Goal: Task Accomplishment & Management: Complete application form

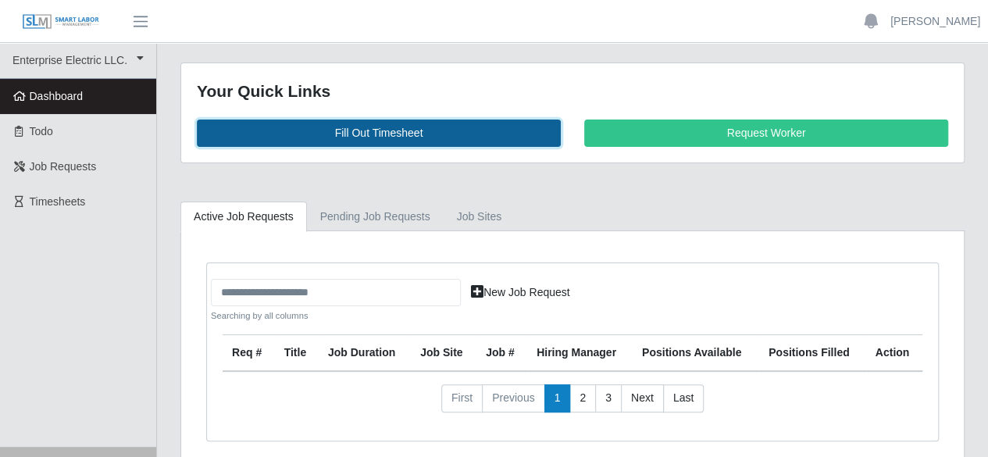
click at [383, 131] on link "Fill Out Timesheet" at bounding box center [379, 132] width 364 height 27
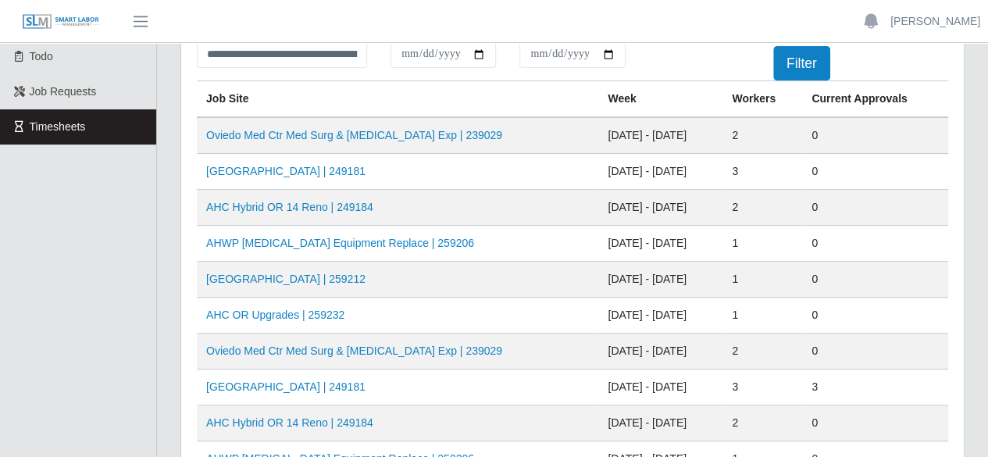
scroll to position [78, 0]
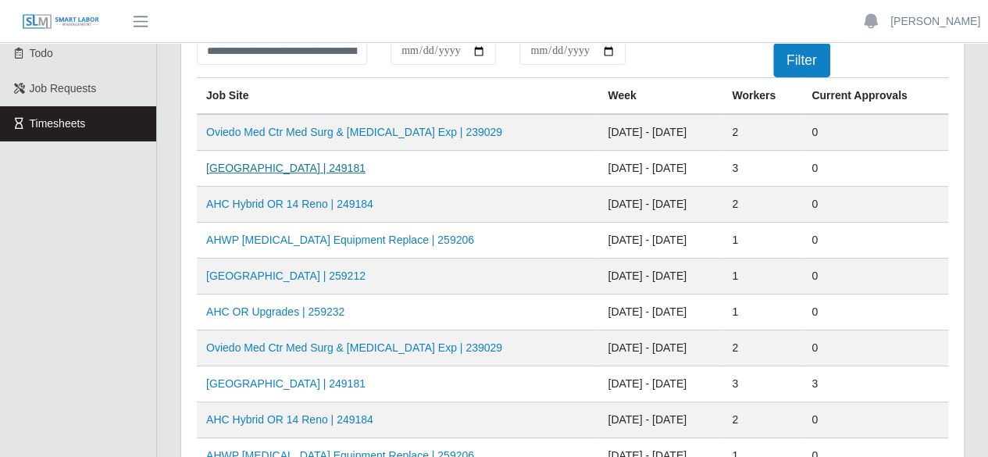
click at [300, 167] on link "AH Celebration Tower | 249181" at bounding box center [285, 168] width 159 height 12
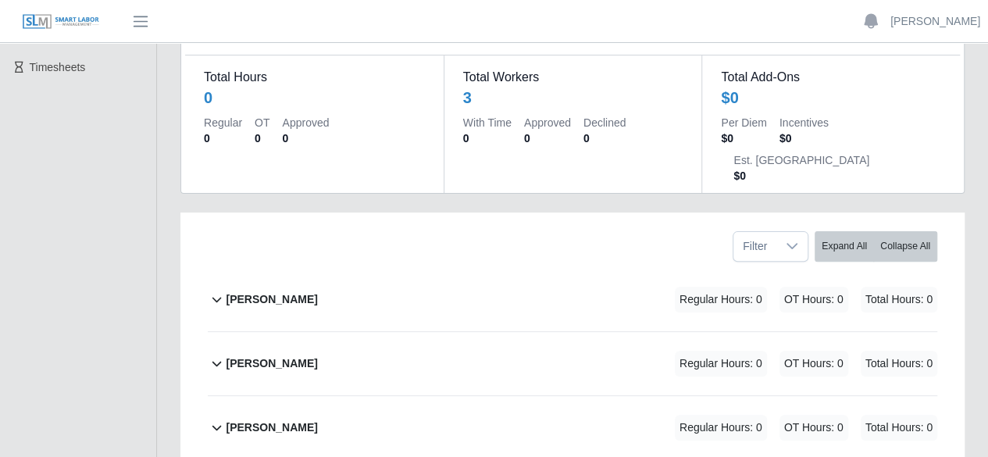
scroll to position [212, 0]
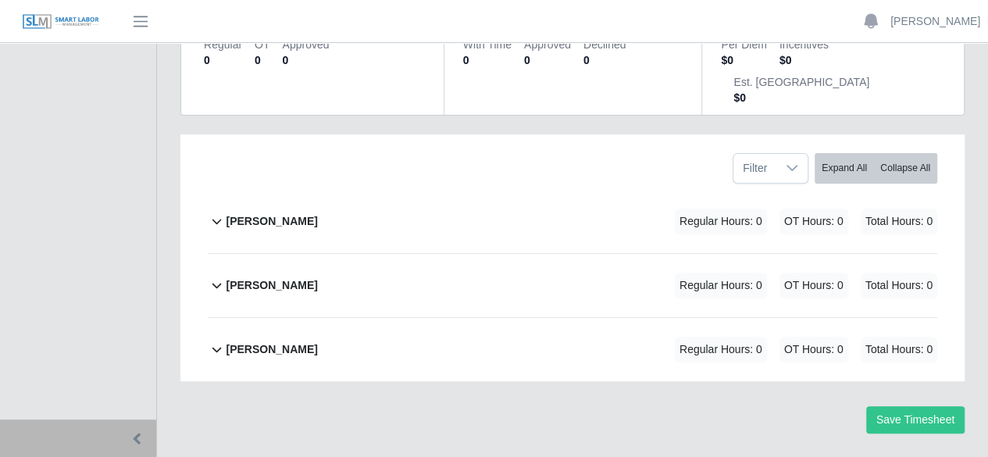
click at [300, 213] on b "Marlin Guerrero" at bounding box center [271, 221] width 91 height 16
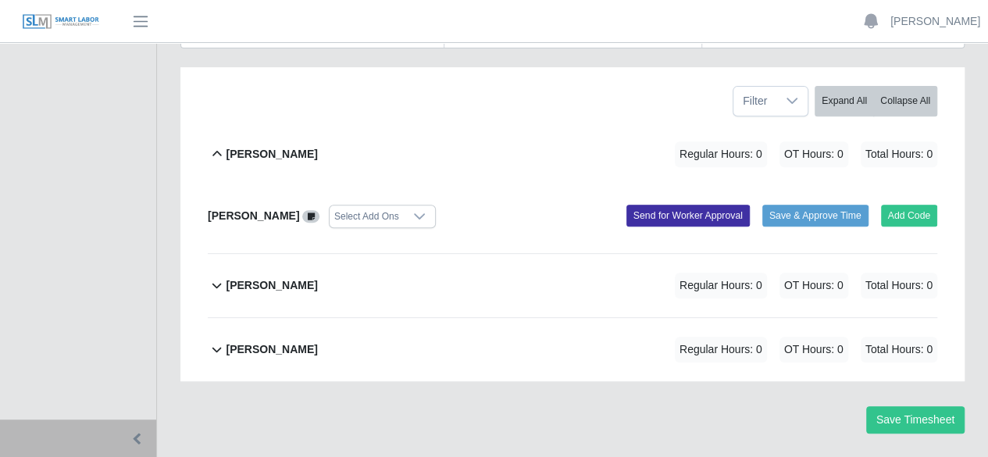
scroll to position [279, 0]
click at [924, 205] on button "Add Code" at bounding box center [909, 216] width 57 height 22
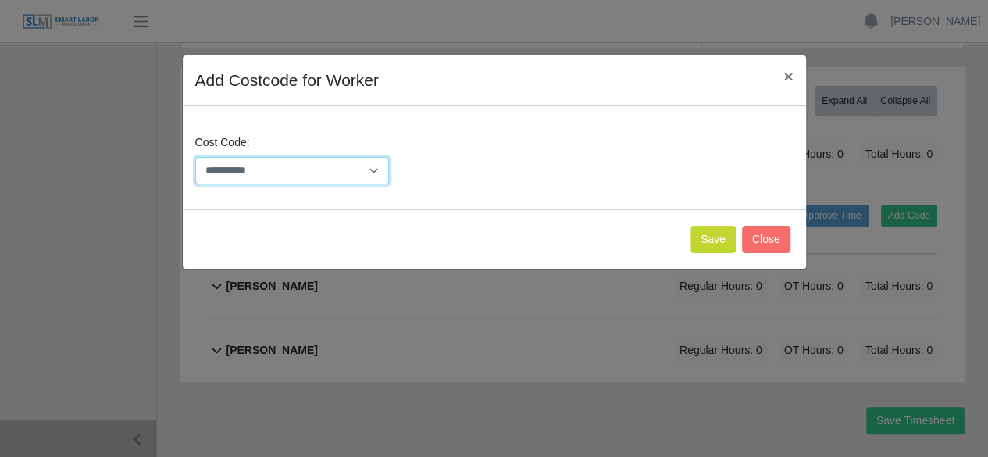
click at [371, 166] on select "**********" at bounding box center [292, 170] width 194 height 27
select select "**********"
click at [195, 157] on select "**********" at bounding box center [292, 170] width 194 height 27
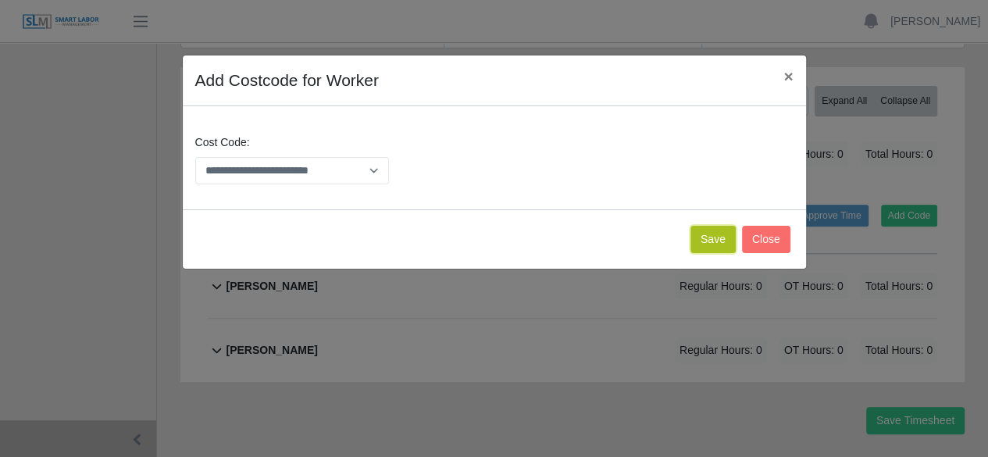
click at [716, 240] on button "Save" at bounding box center [712, 239] width 45 height 27
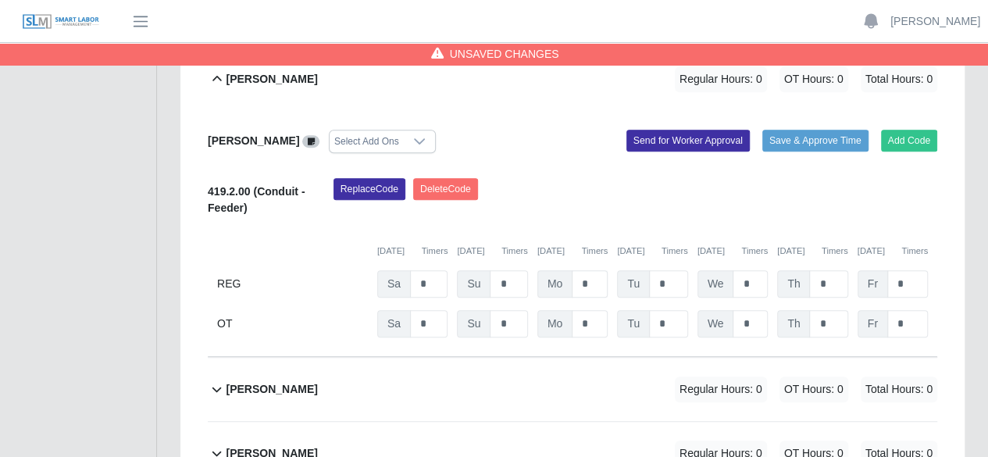
scroll to position [379, 0]
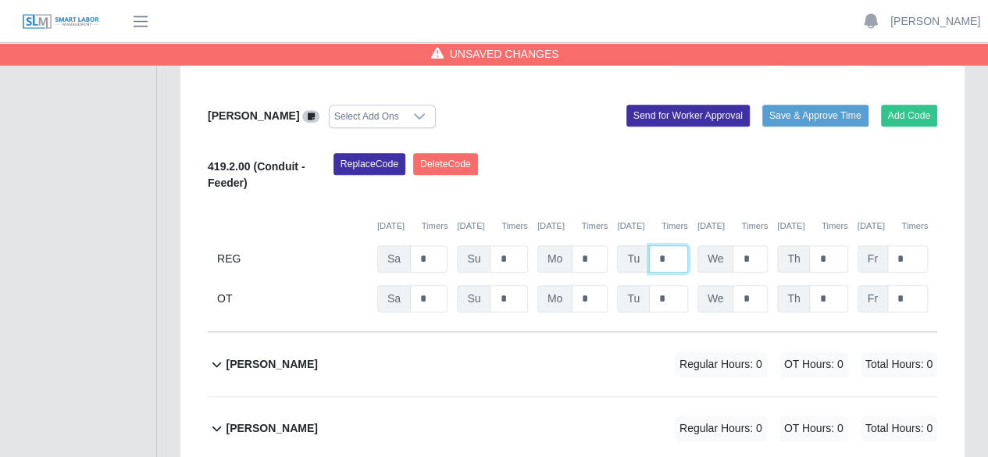
click at [682, 245] on input "*" at bounding box center [668, 258] width 39 height 27
type input "*"
click at [593, 245] on input "*" at bounding box center [589, 258] width 36 height 27
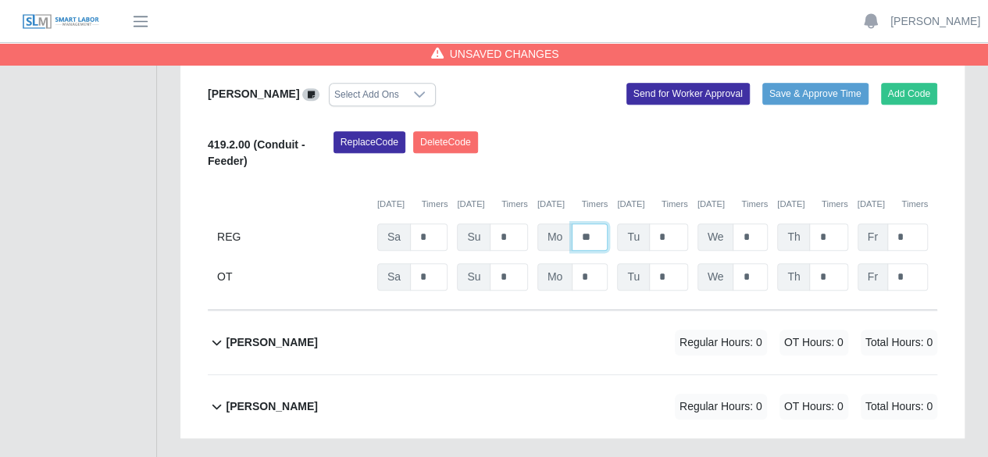
scroll to position [301, 0]
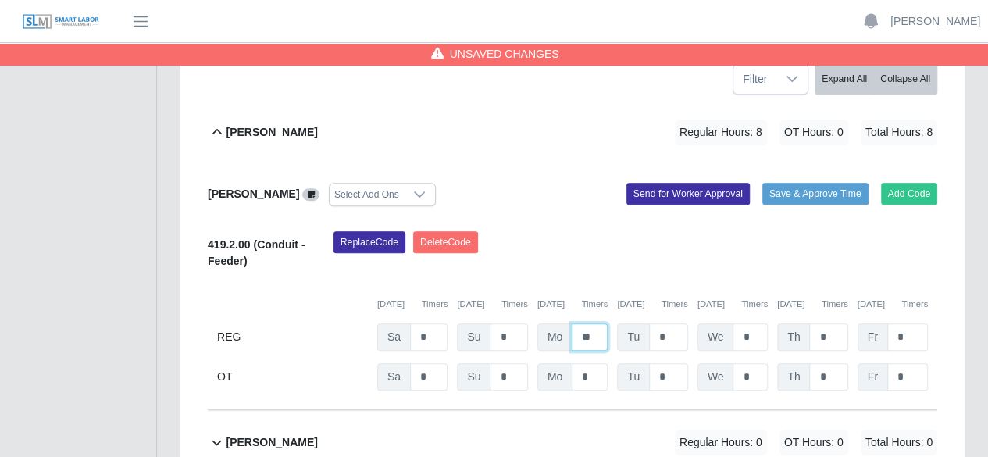
type input "*"
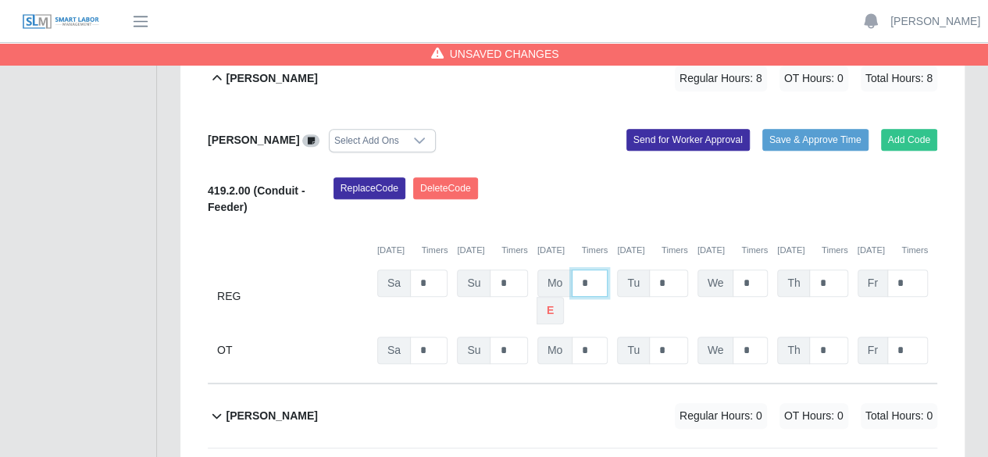
scroll to position [379, 0]
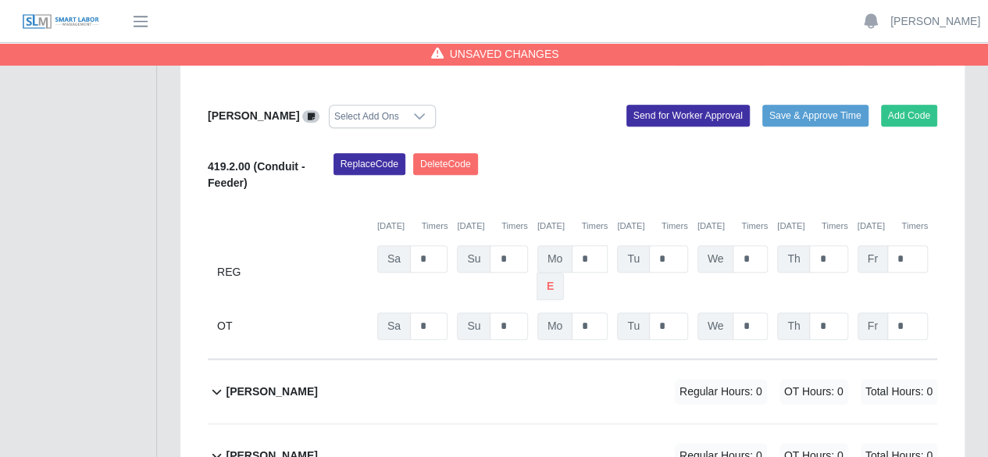
click at [258, 383] on b "pedro alvarez" at bounding box center [271, 391] width 91 height 16
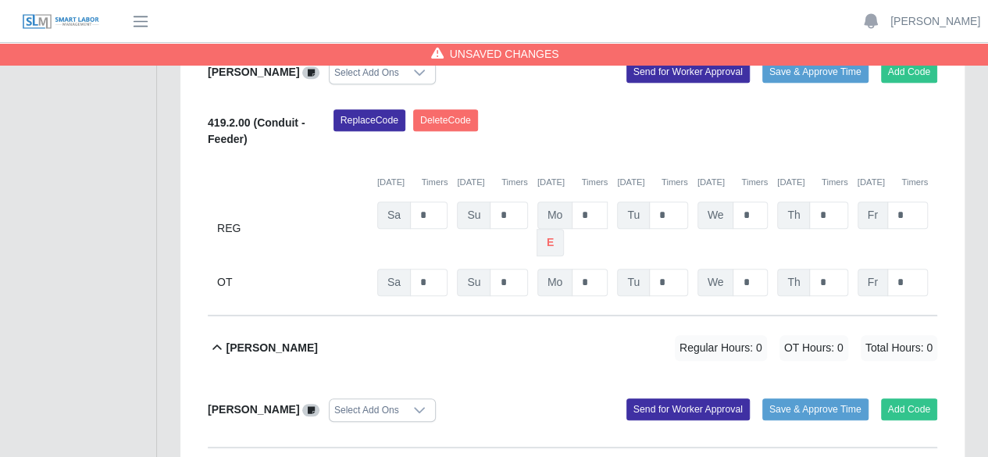
scroll to position [457, 0]
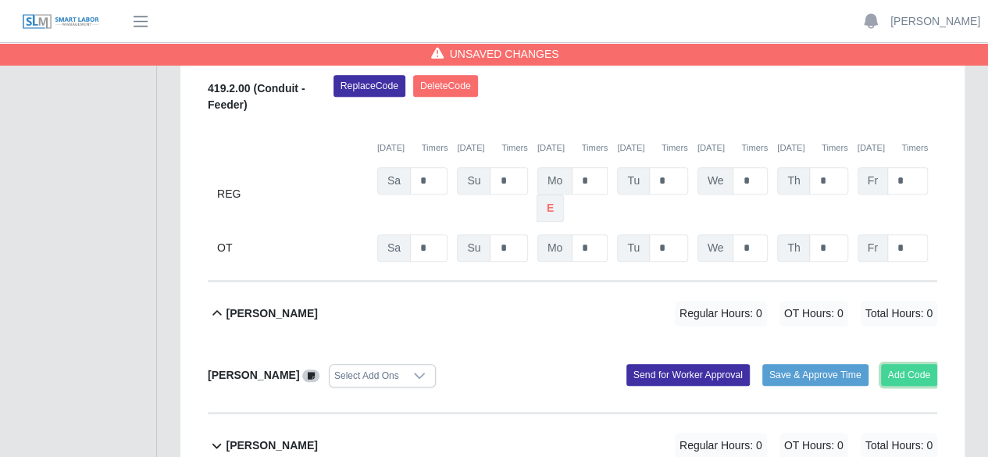
click at [915, 364] on button "Add Code" at bounding box center [909, 375] width 57 height 22
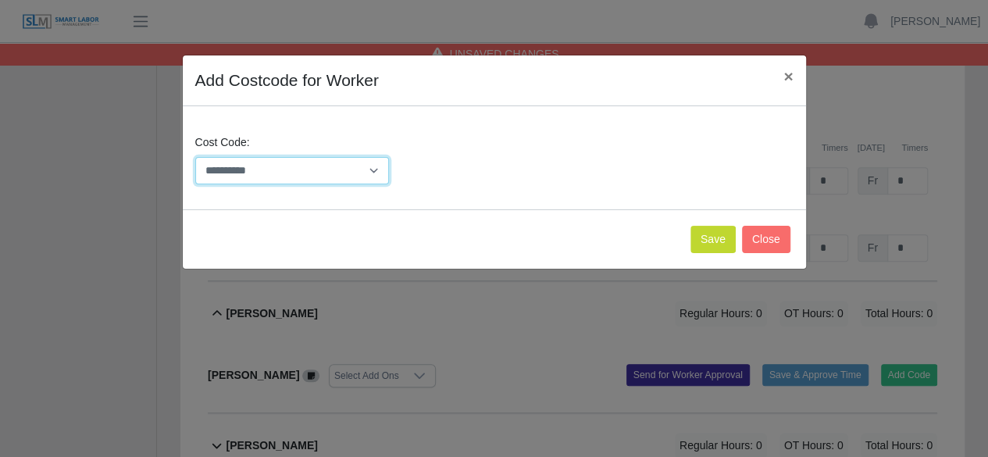
click at [381, 171] on select "**********" at bounding box center [292, 170] width 194 height 27
select select "**********"
click at [195, 157] on select "**********" at bounding box center [292, 170] width 194 height 27
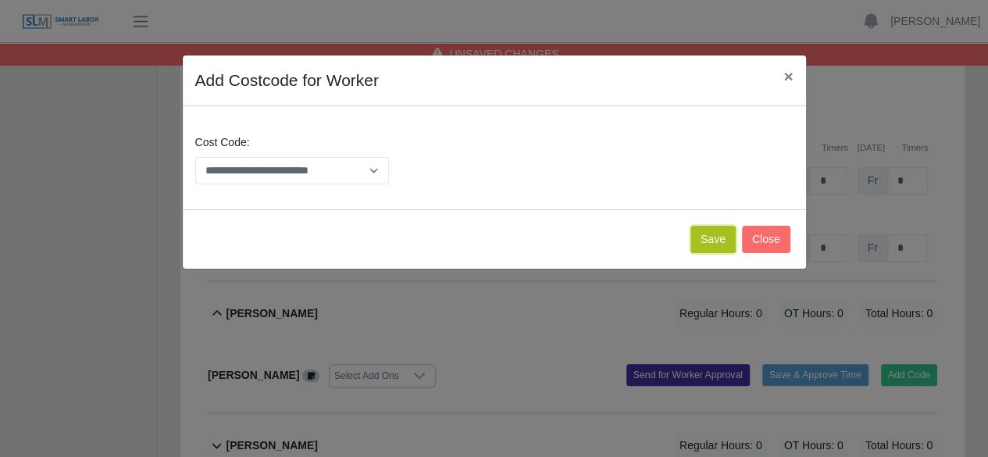
click at [706, 237] on button "Save" at bounding box center [712, 239] width 45 height 27
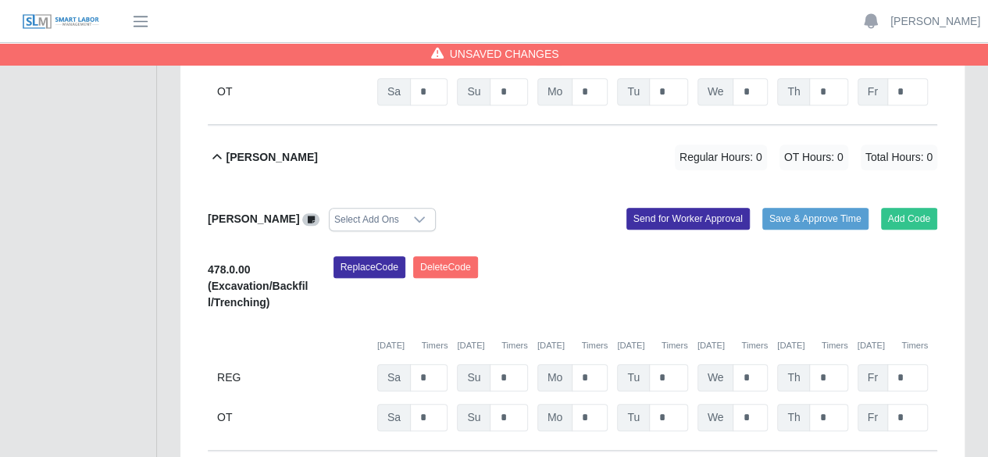
scroll to position [692, 0]
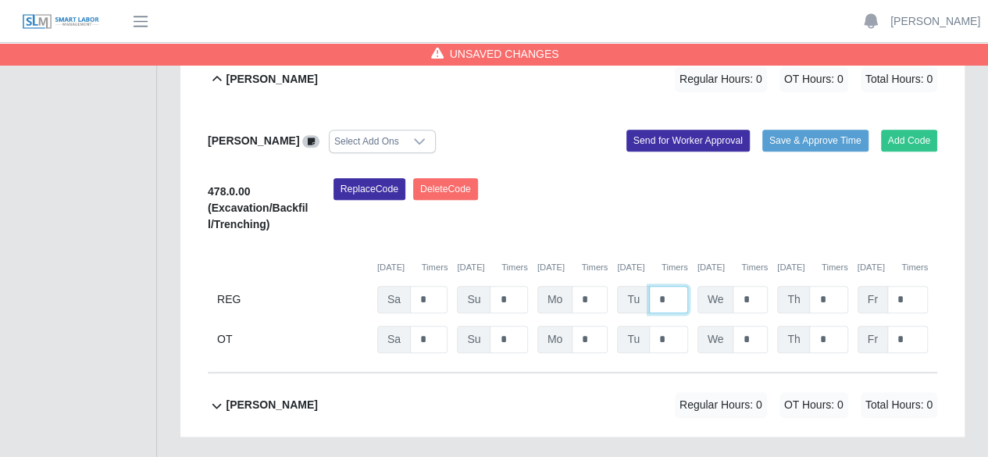
type input "*"
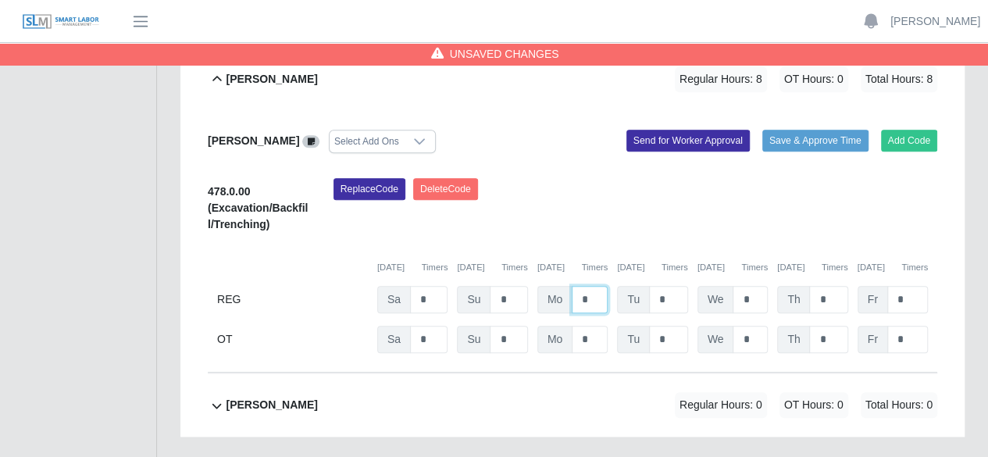
scroll to position [718, 0]
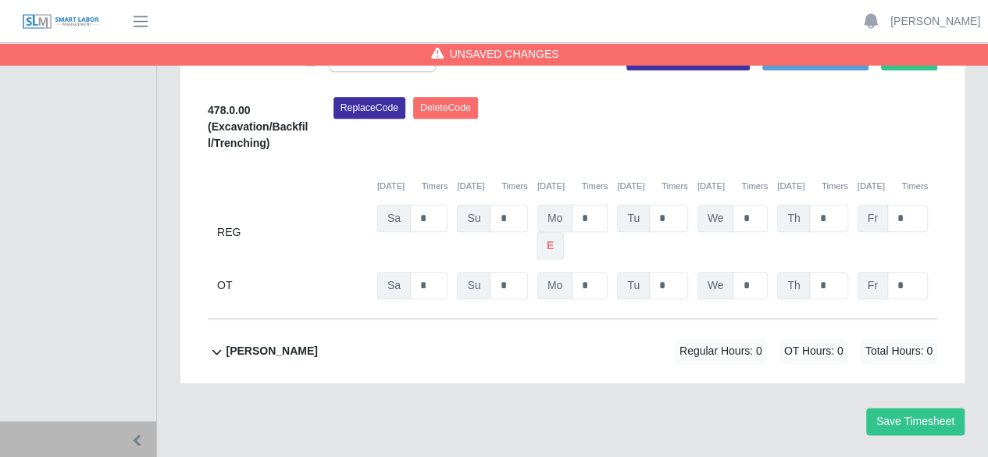
click at [284, 343] on b "ray henderson" at bounding box center [271, 351] width 91 height 16
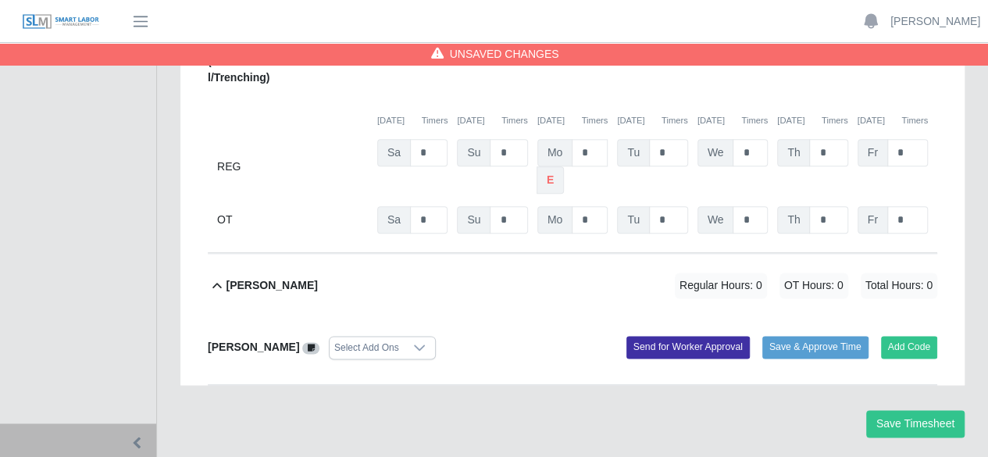
scroll to position [840, 0]
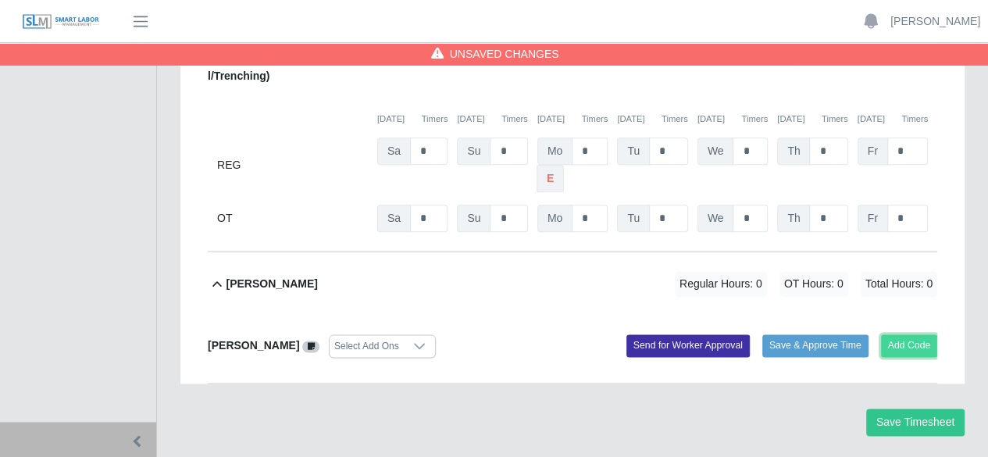
click at [911, 334] on button "Add Code" at bounding box center [909, 345] width 57 height 22
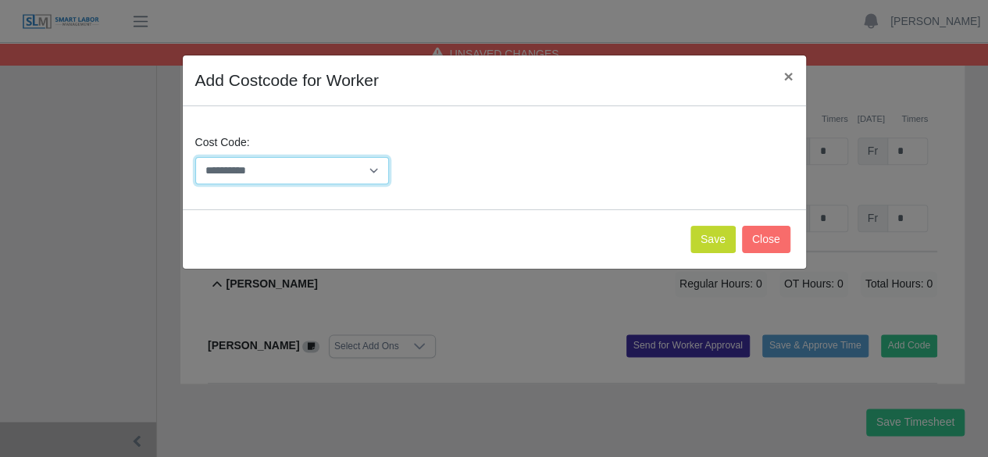
drag, startPoint x: 368, startPoint y: 172, endPoint x: 364, endPoint y: 180, distance: 9.1
click at [367, 172] on select "**********" at bounding box center [292, 170] width 194 height 27
select select "**********"
click at [195, 157] on select "**********" at bounding box center [292, 170] width 194 height 27
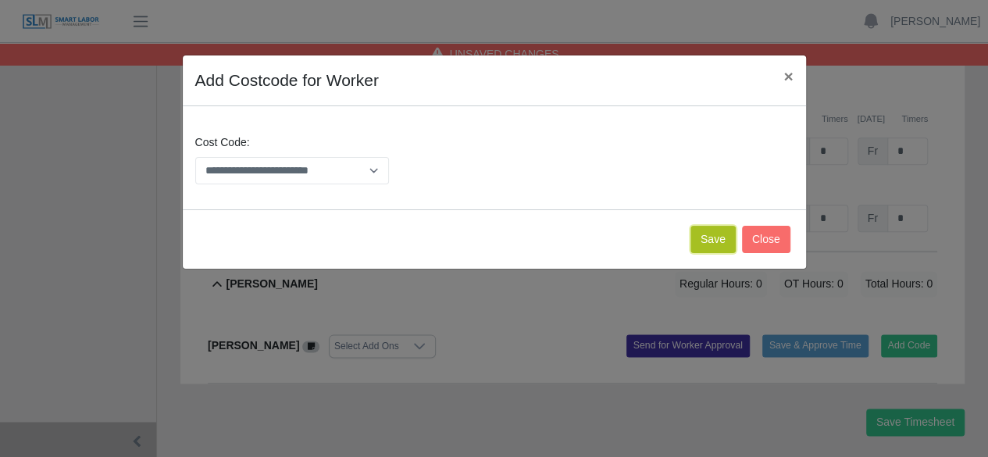
click at [709, 237] on button "Save" at bounding box center [712, 239] width 45 height 27
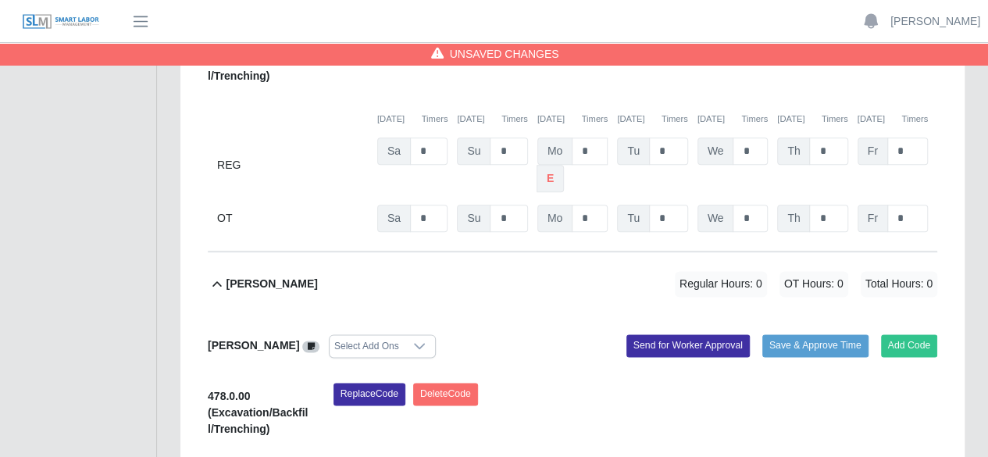
scroll to position [1034, 0]
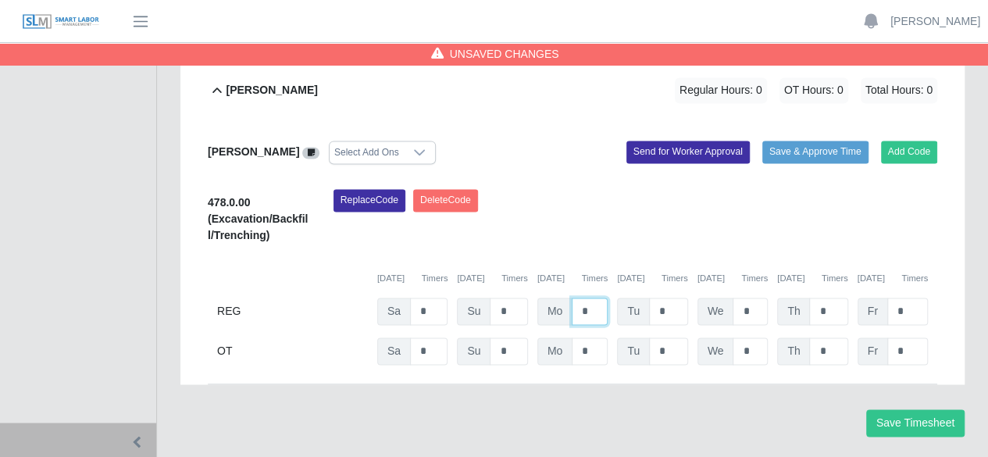
type input "*"
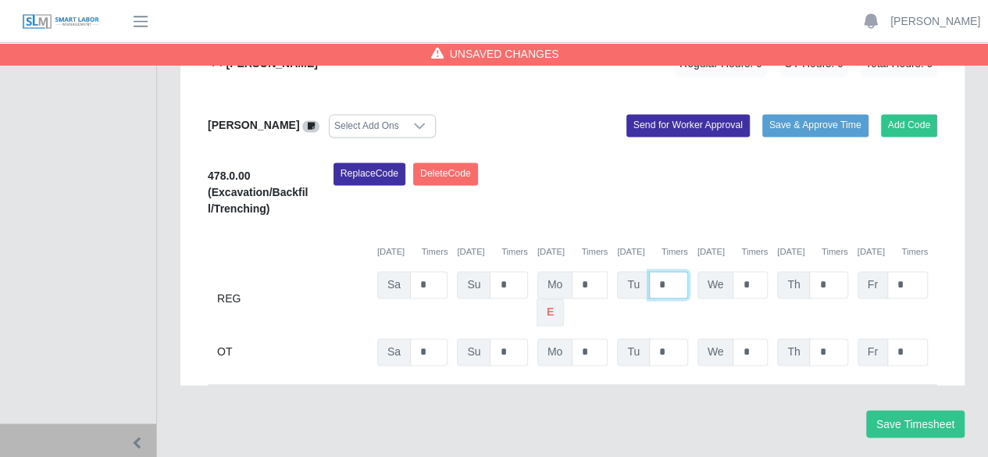
type input "*"
click at [924, 410] on button "Save Timesheet" at bounding box center [915, 423] width 98 height 27
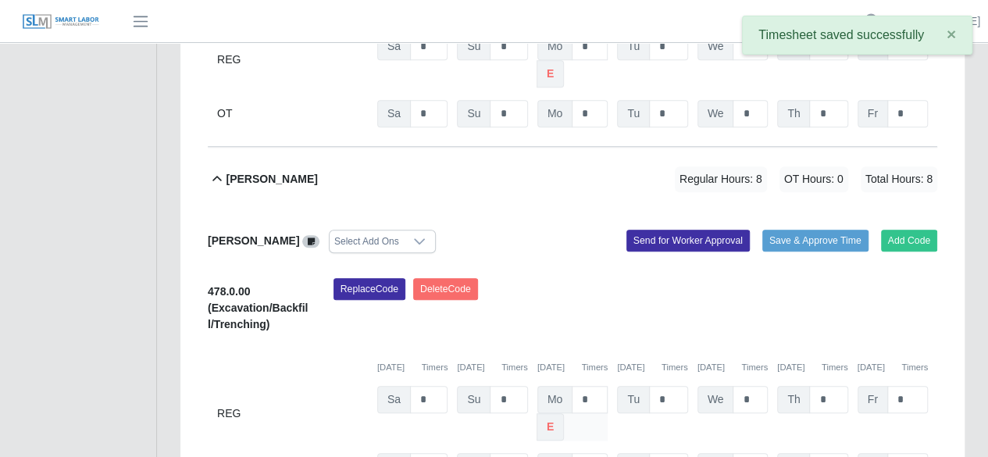
scroll to position [123, 0]
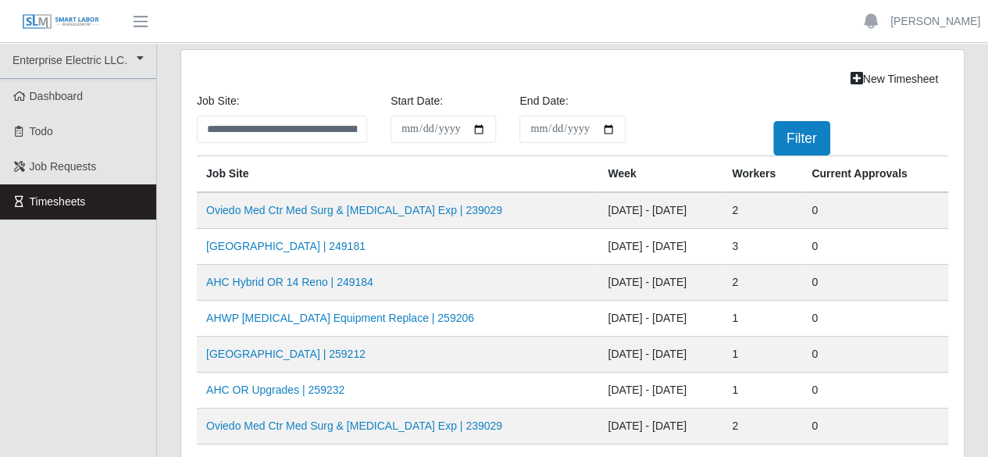
scroll to position [78, 0]
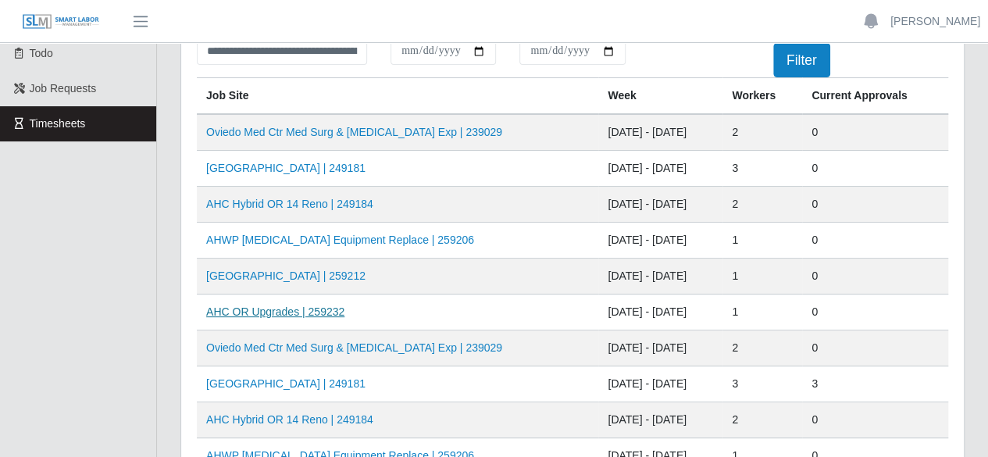
click at [308, 309] on link "AHC OR Upgrades | 259232" at bounding box center [275, 311] width 138 height 12
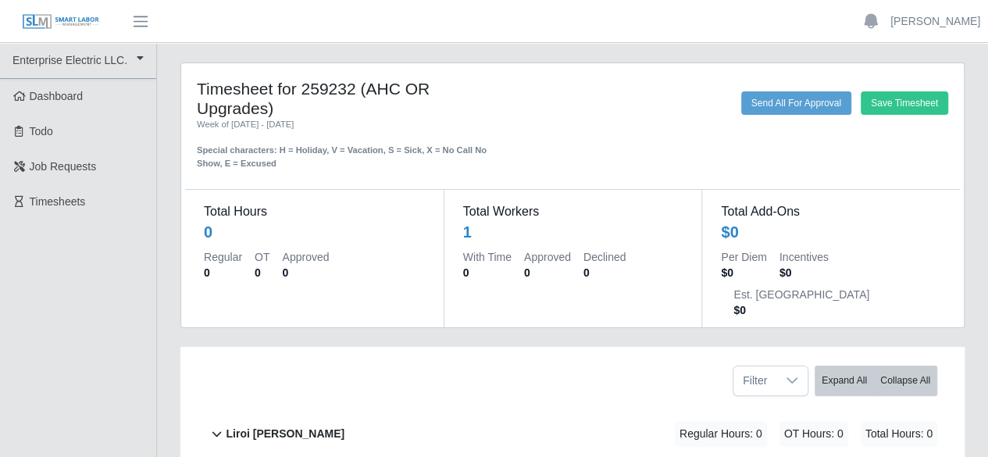
scroll to position [85, 0]
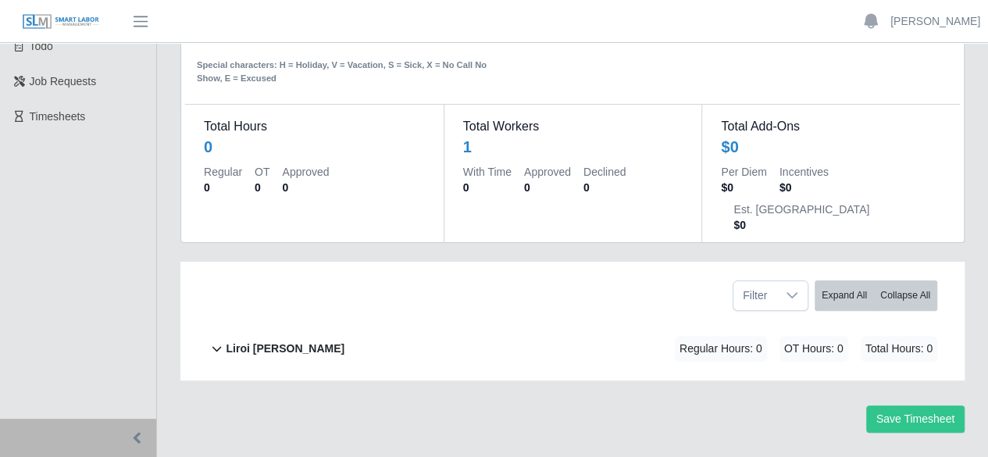
click at [292, 340] on b "Liroi [PERSON_NAME]" at bounding box center [285, 348] width 119 height 16
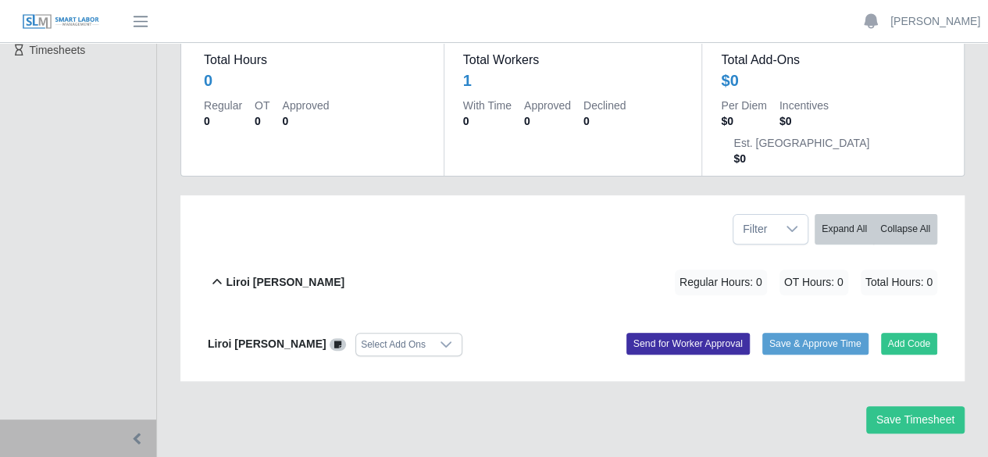
scroll to position [152, 0]
click at [909, 332] on button "Add Code" at bounding box center [909, 343] width 57 height 22
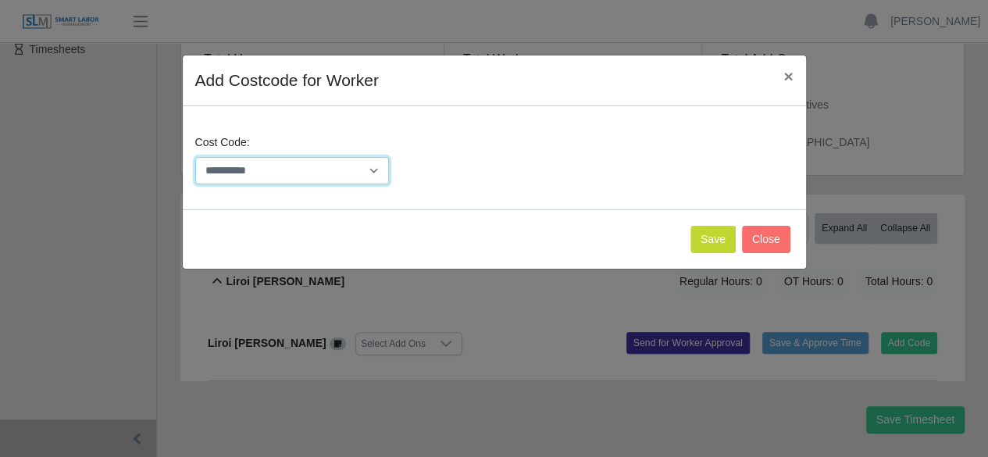
click at [367, 160] on select "**********" at bounding box center [292, 170] width 194 height 27
select select "**********"
click at [195, 157] on select "**********" at bounding box center [292, 170] width 194 height 27
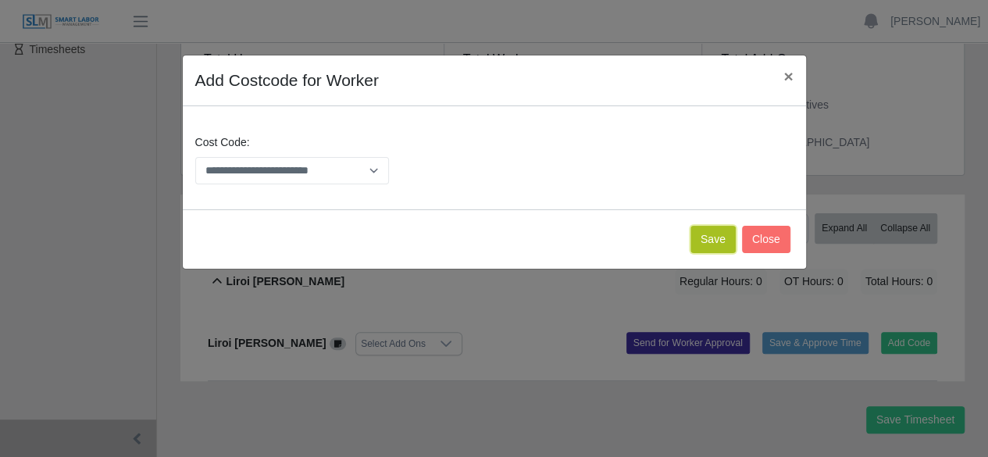
click at [717, 232] on button "Save" at bounding box center [712, 239] width 45 height 27
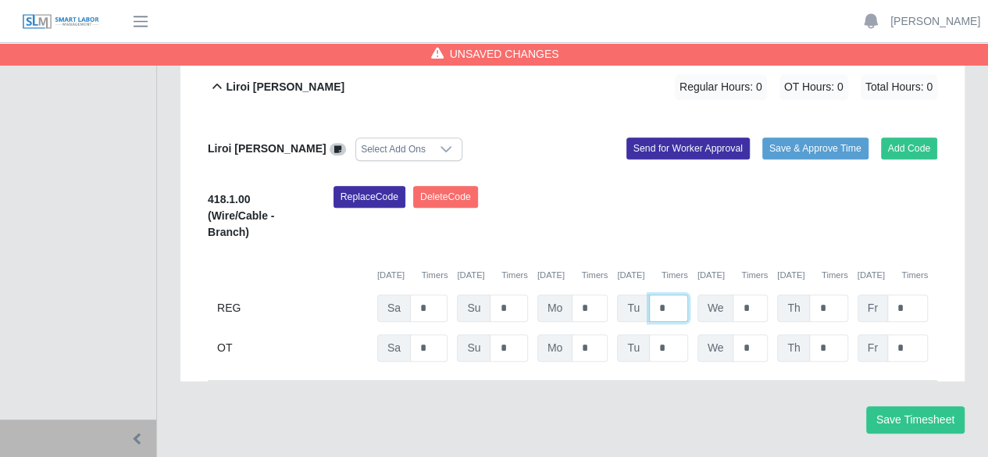
click at [678, 294] on input "*" at bounding box center [668, 307] width 39 height 27
type input "*"
drag, startPoint x: 596, startPoint y: 269, endPoint x: 600, endPoint y: 258, distance: 10.9
click at [597, 294] on input "*" at bounding box center [589, 307] width 36 height 27
type input "*"
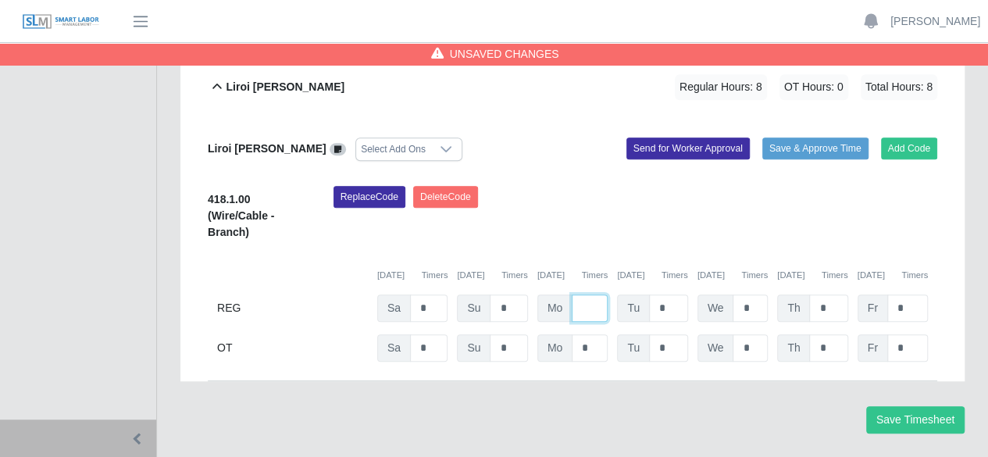
type input "*"
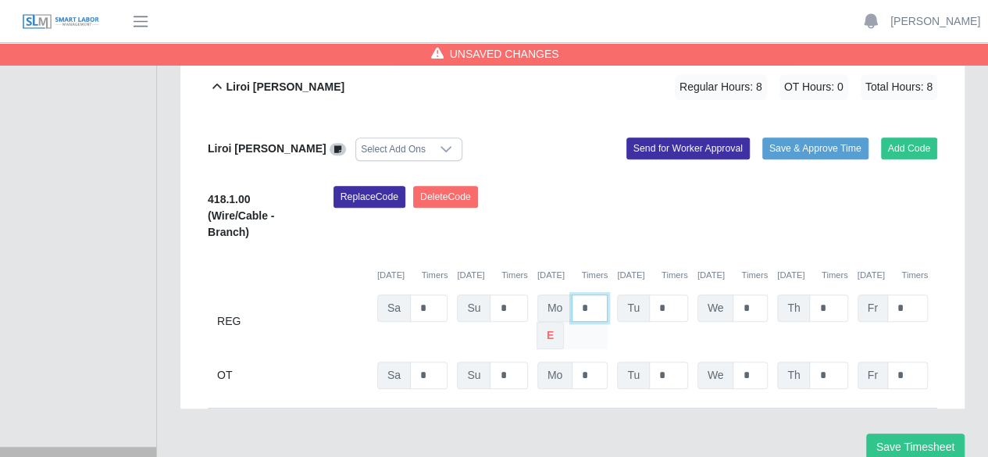
scroll to position [373, 0]
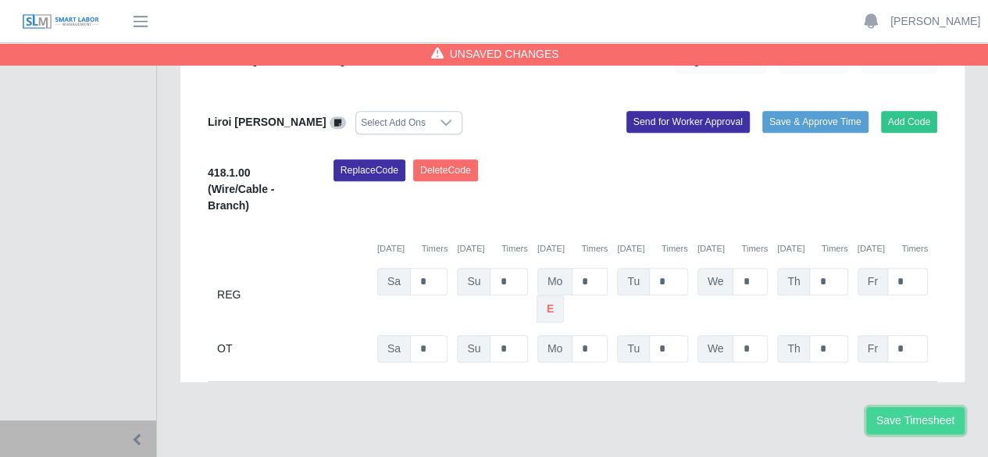
click at [903, 407] on button "Save Timesheet" at bounding box center [915, 420] width 98 height 27
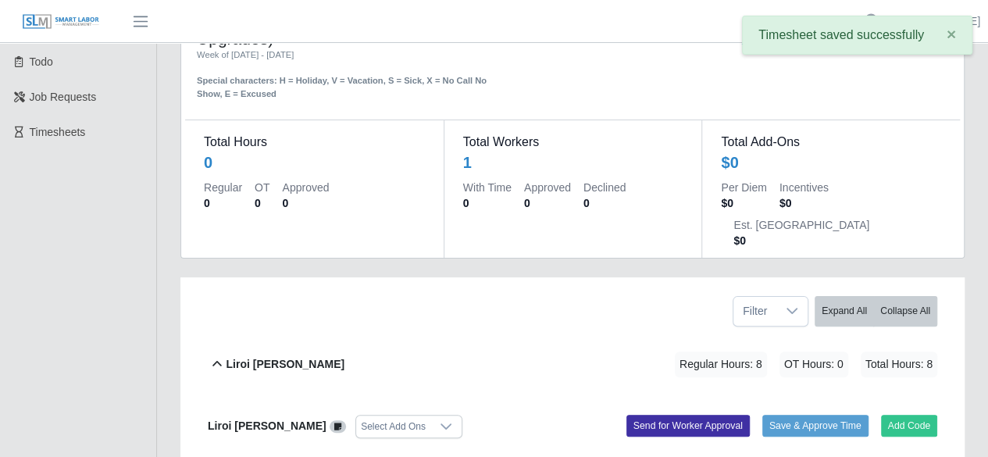
scroll to position [0, 0]
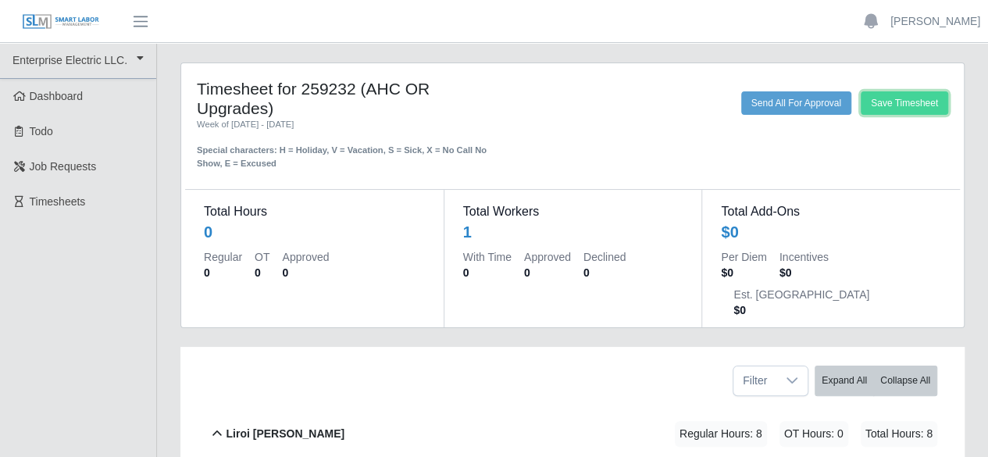
click at [896, 101] on button "Save Timesheet" at bounding box center [903, 102] width 87 height 23
